Goal: Navigation & Orientation: Find specific page/section

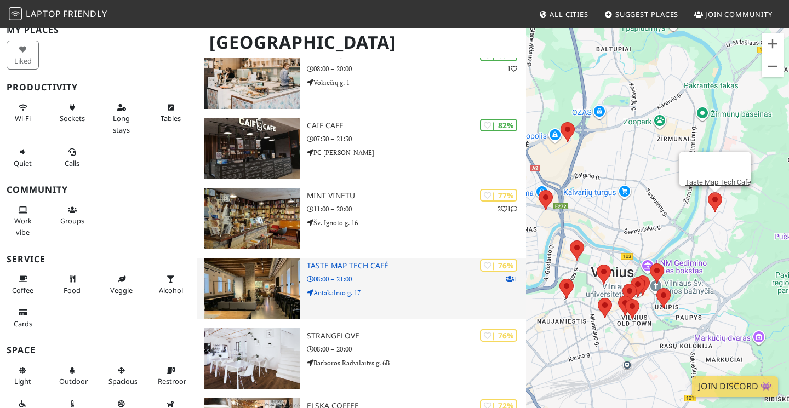
scroll to position [255, 0]
click at [239, 289] on img at bounding box center [252, 288] width 96 height 61
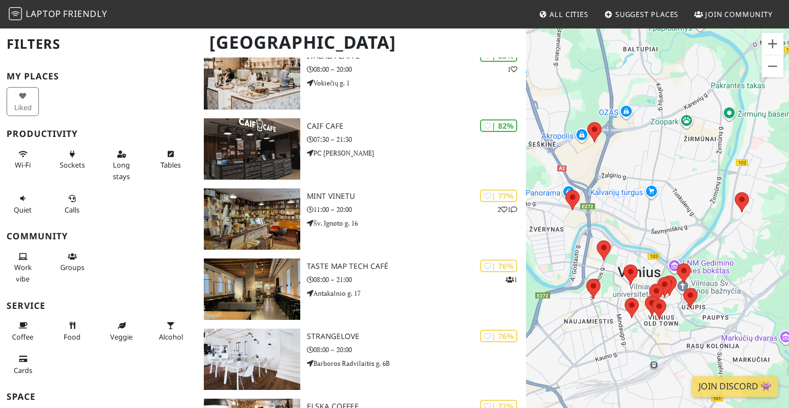
scroll to position [255, 0]
